Goal: Transaction & Acquisition: Subscribe to service/newsletter

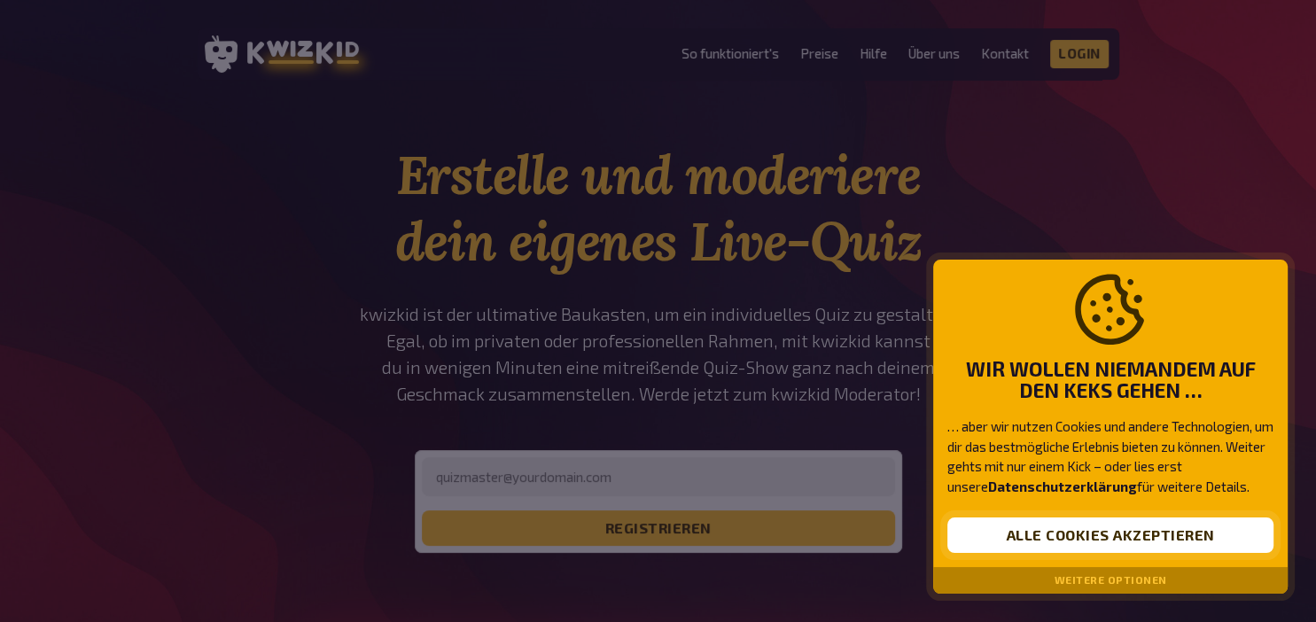
click at [1060, 538] on button "Alle Cookies akzeptieren" at bounding box center [1110, 534] width 326 height 35
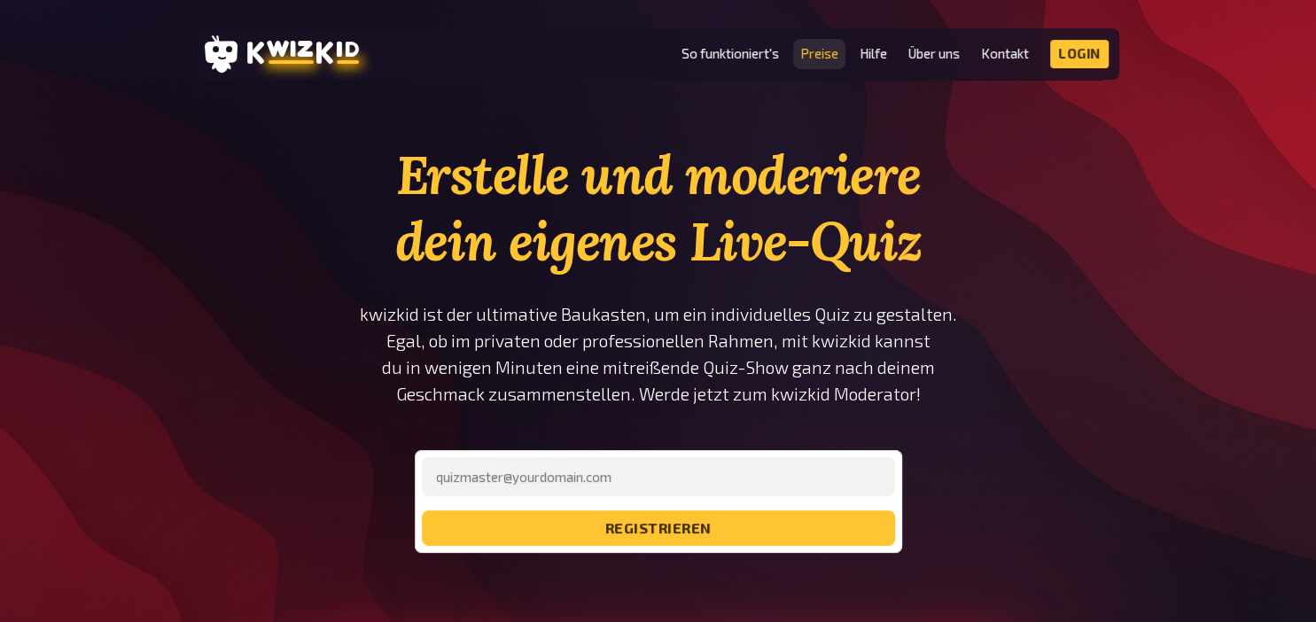
click at [811, 53] on link "Preise" at bounding box center [819, 53] width 38 height 15
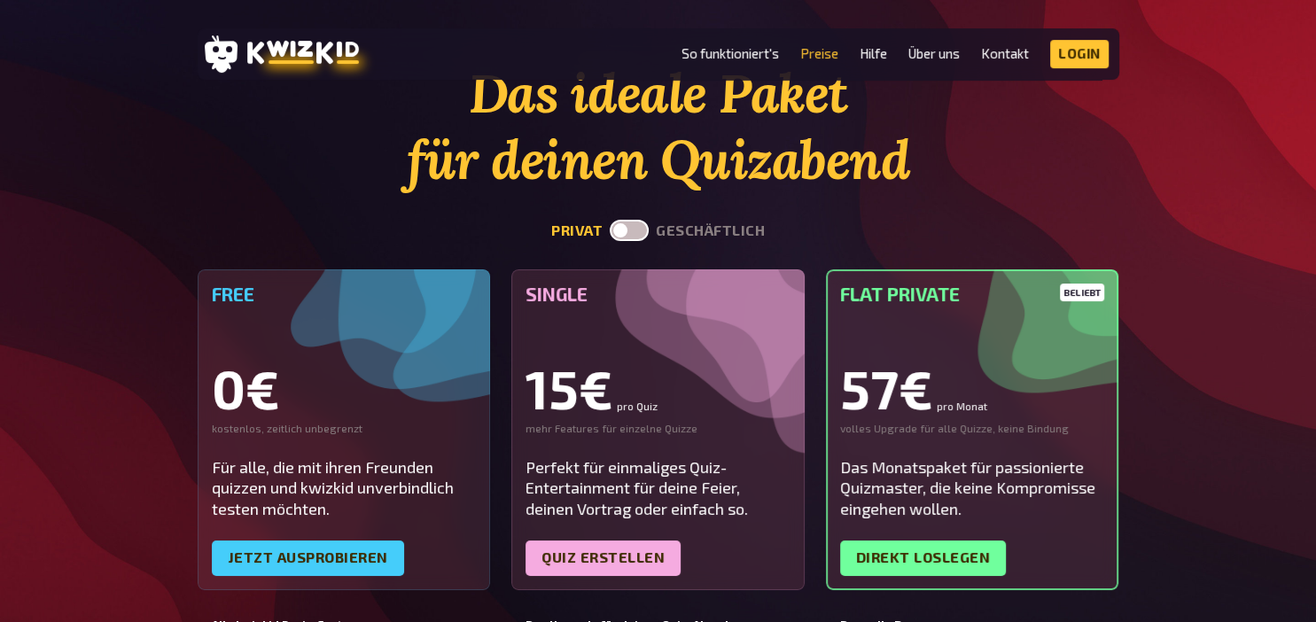
scroll to position [89, 0]
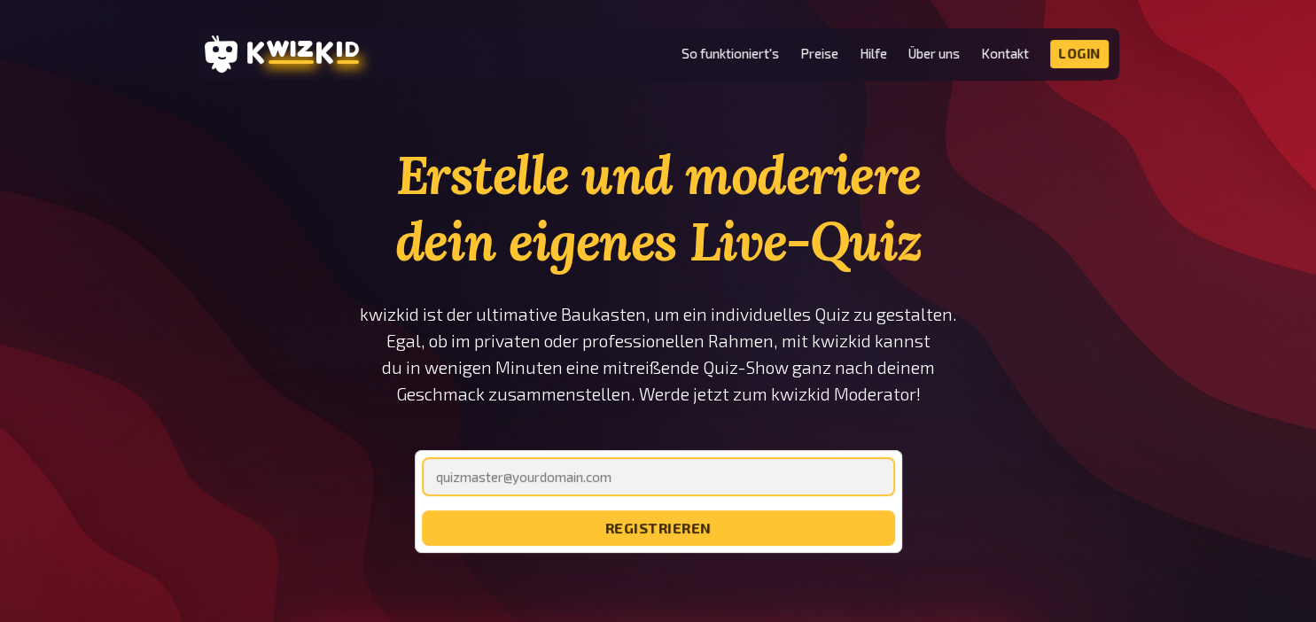
click at [577, 477] on input "email" at bounding box center [658, 476] width 473 height 39
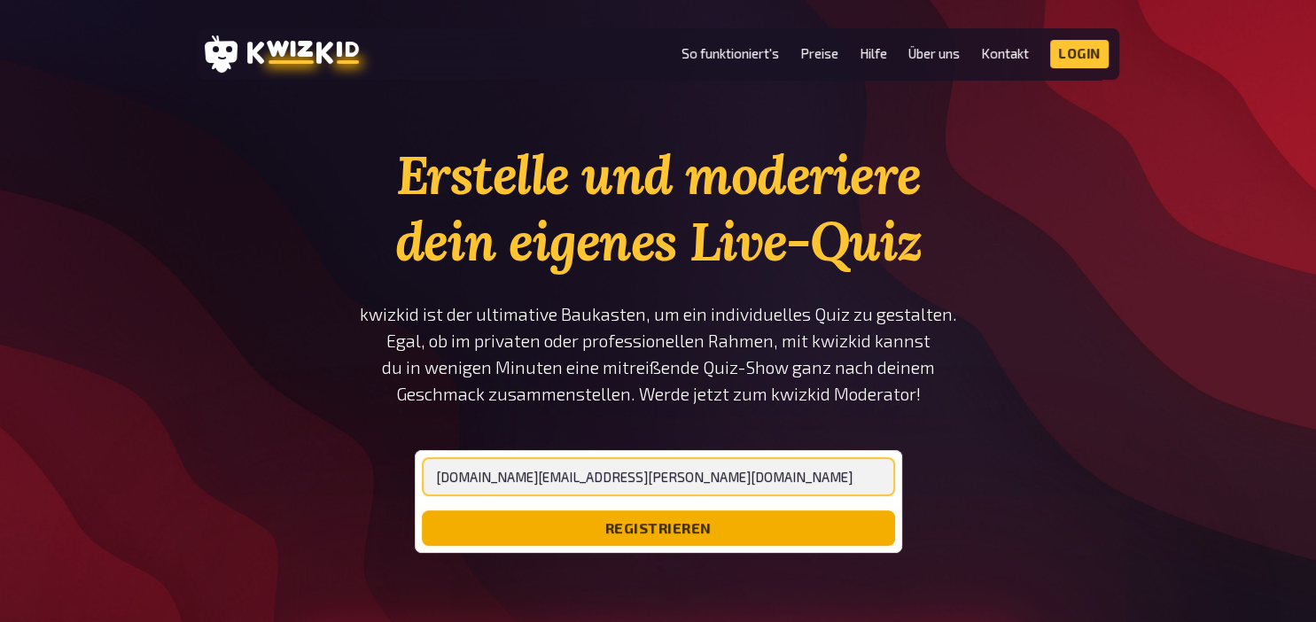
type input "[DOMAIN_NAME][EMAIL_ADDRESS][PERSON_NAME][DOMAIN_NAME]"
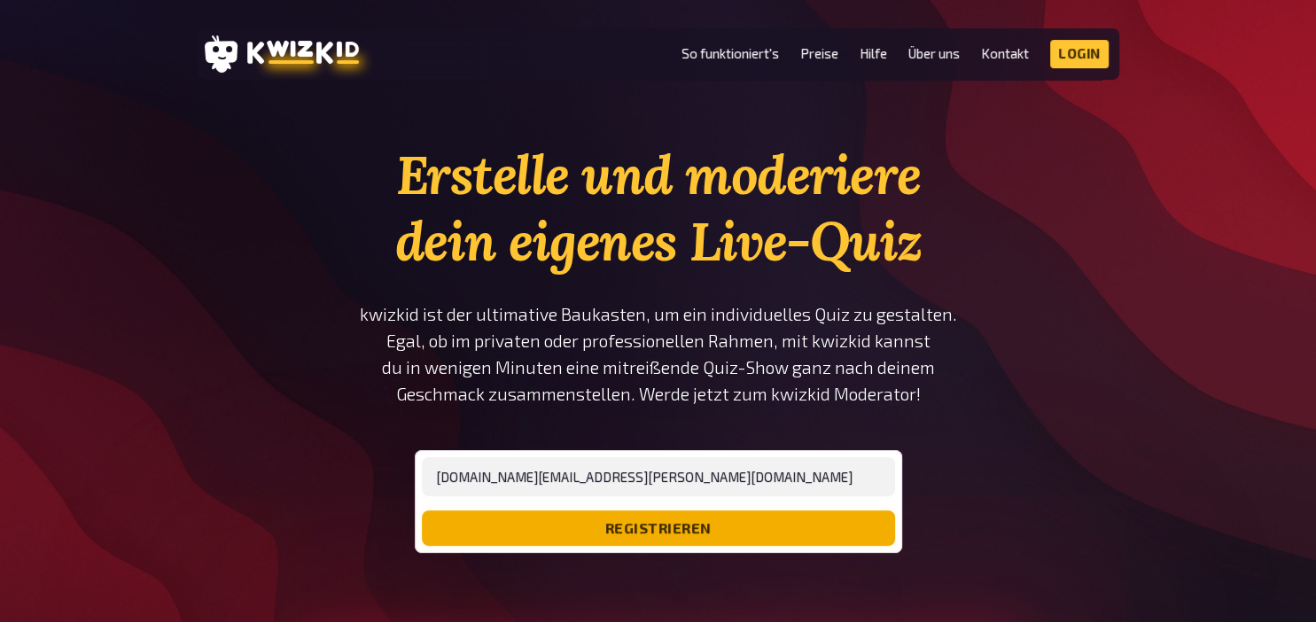
click at [597, 526] on button "registrieren" at bounding box center [658, 527] width 473 height 35
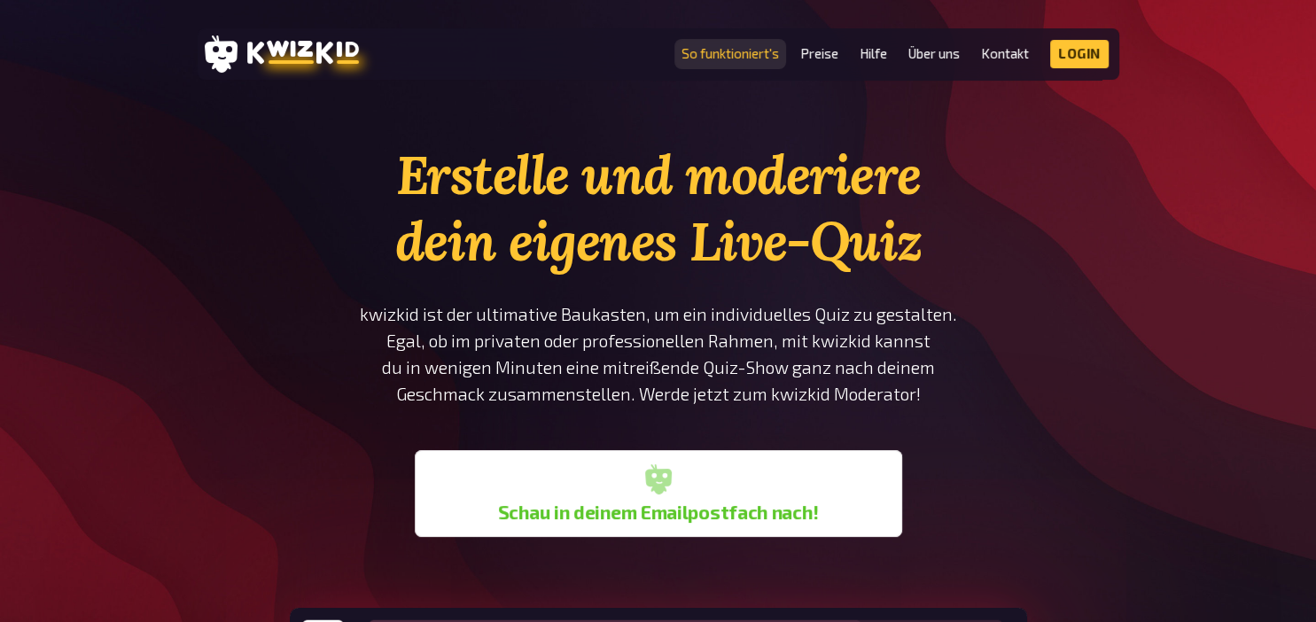
click at [741, 54] on link "So funktioniert's" at bounding box center [729, 53] width 97 height 15
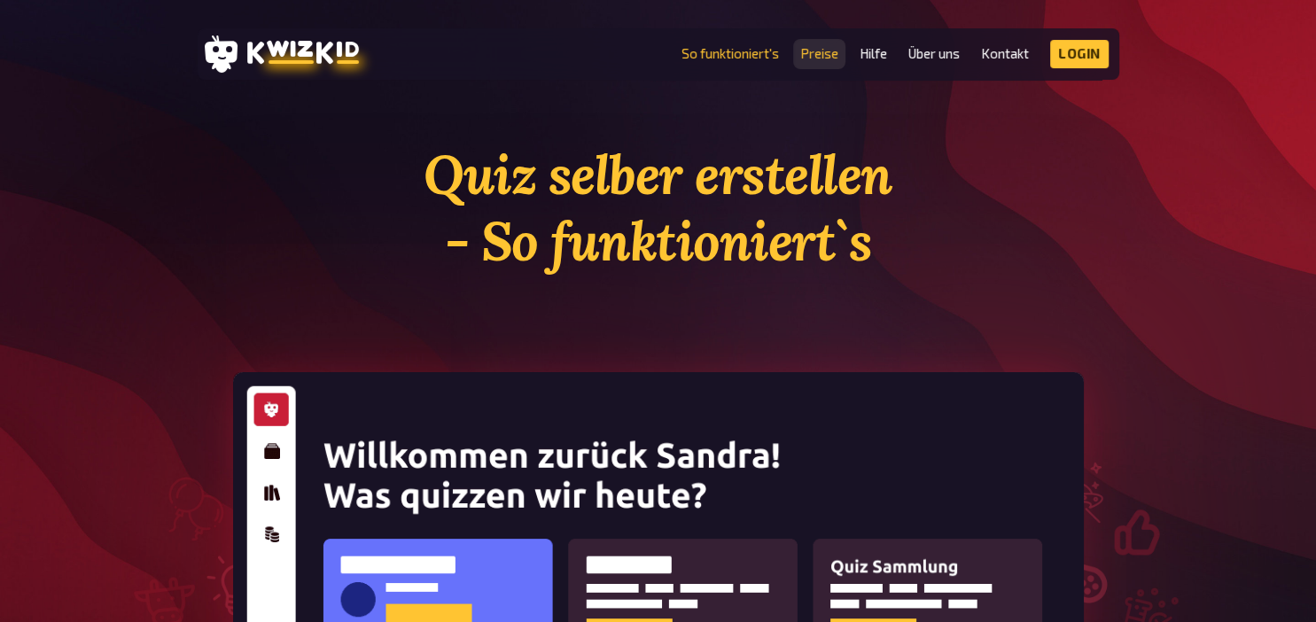
click at [816, 55] on link "Preise" at bounding box center [819, 53] width 38 height 15
